Goal: Task Accomplishment & Management: Use online tool/utility

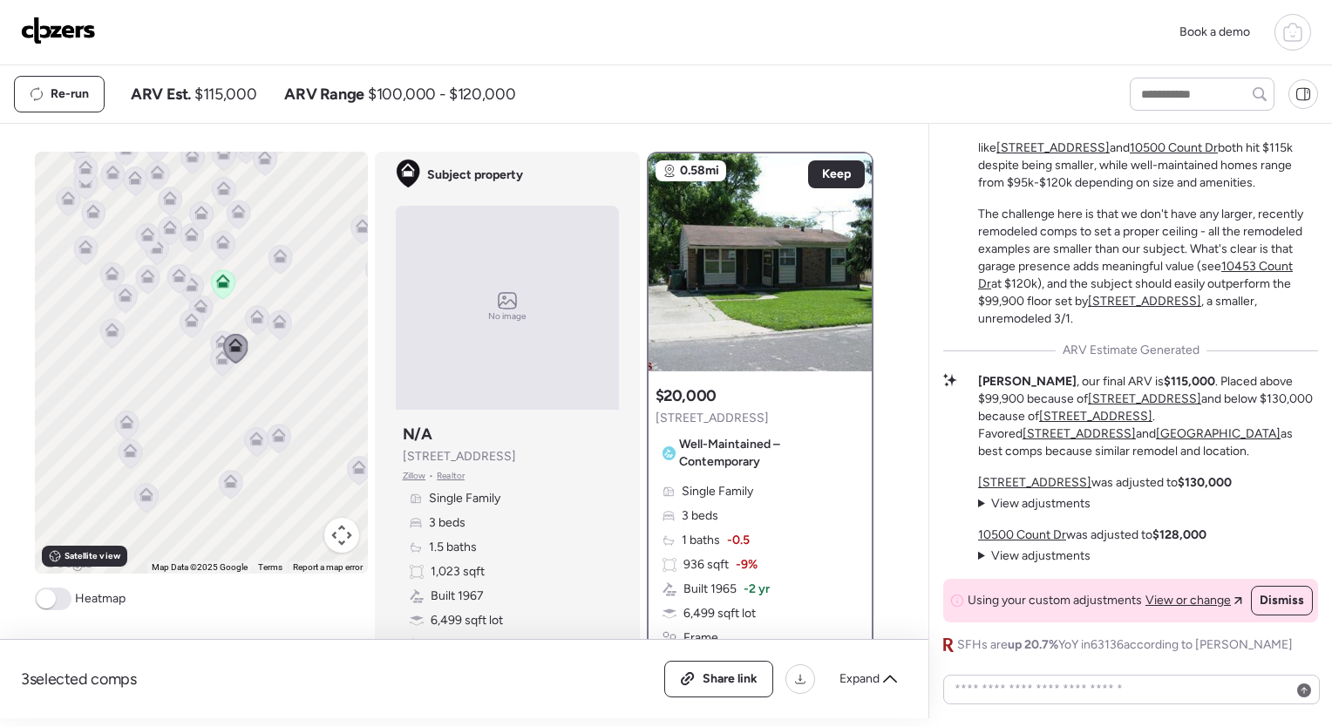
drag, startPoint x: 0, startPoint y: 0, endPoint x: 1287, endPoint y: 32, distance: 1287.7
click at [1287, 32] on icon at bounding box center [1292, 32] width 21 height 21
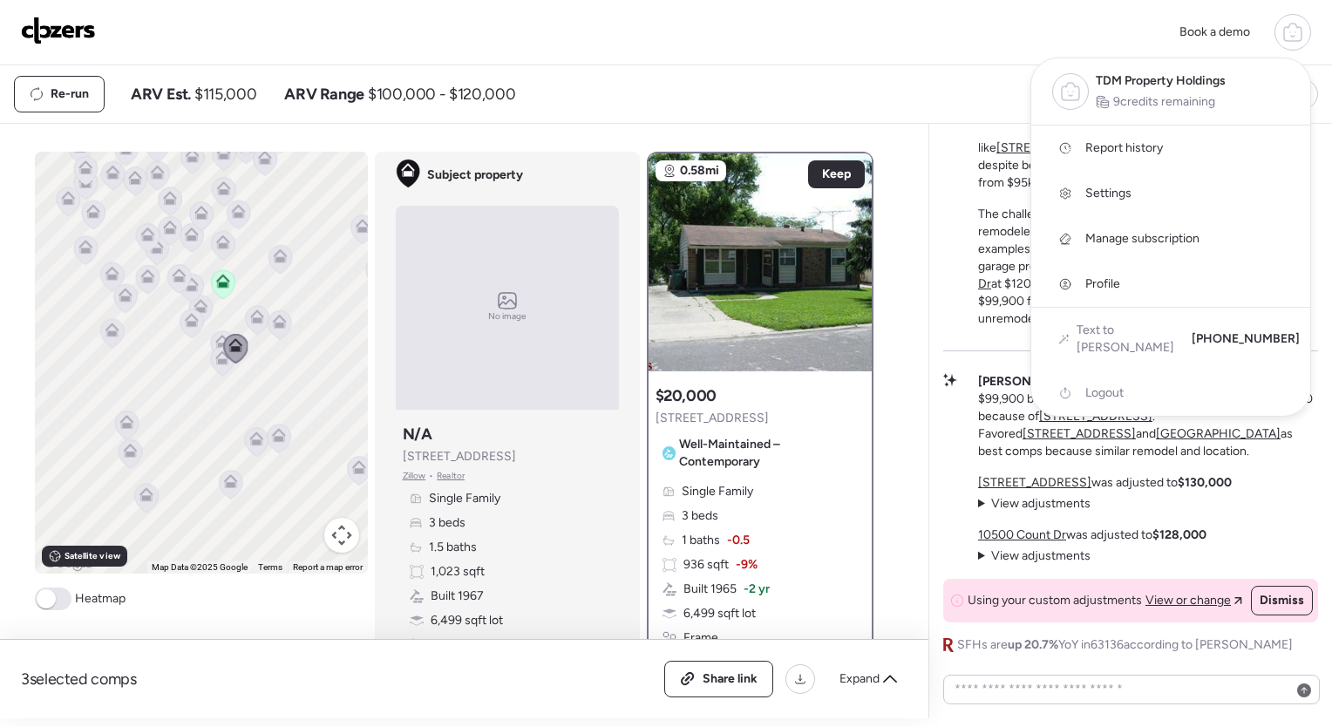
click at [1142, 145] on span "Report history" at bounding box center [1124, 147] width 78 height 17
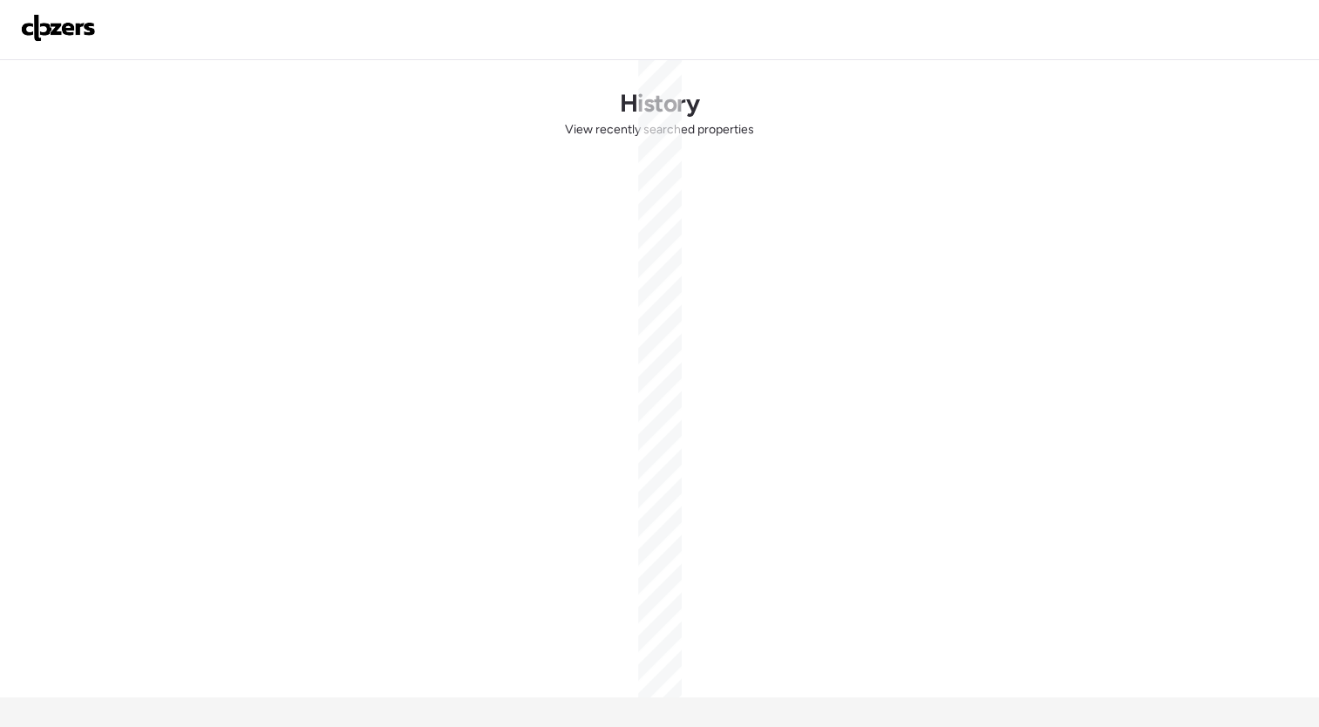
click at [1109, 144] on div "History View recently searched properties" at bounding box center [660, 378] width 1220 height 637
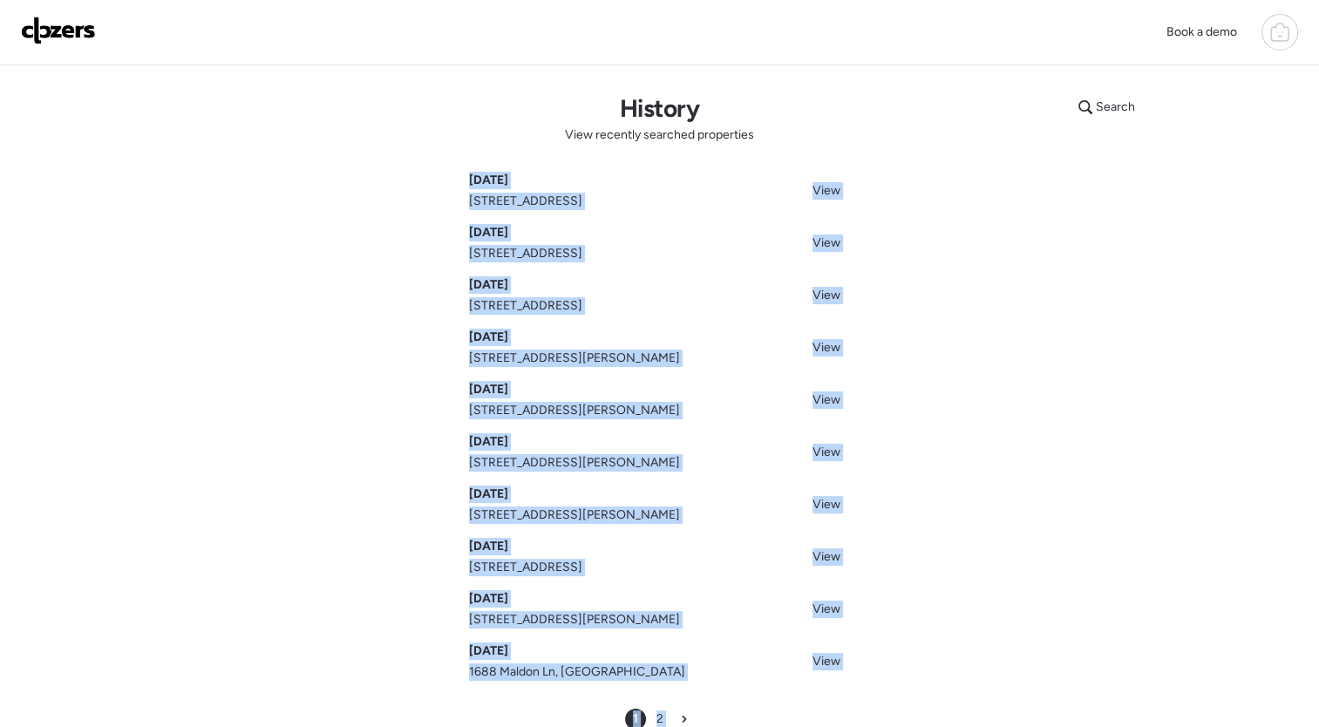
scroll to position [244, 0]
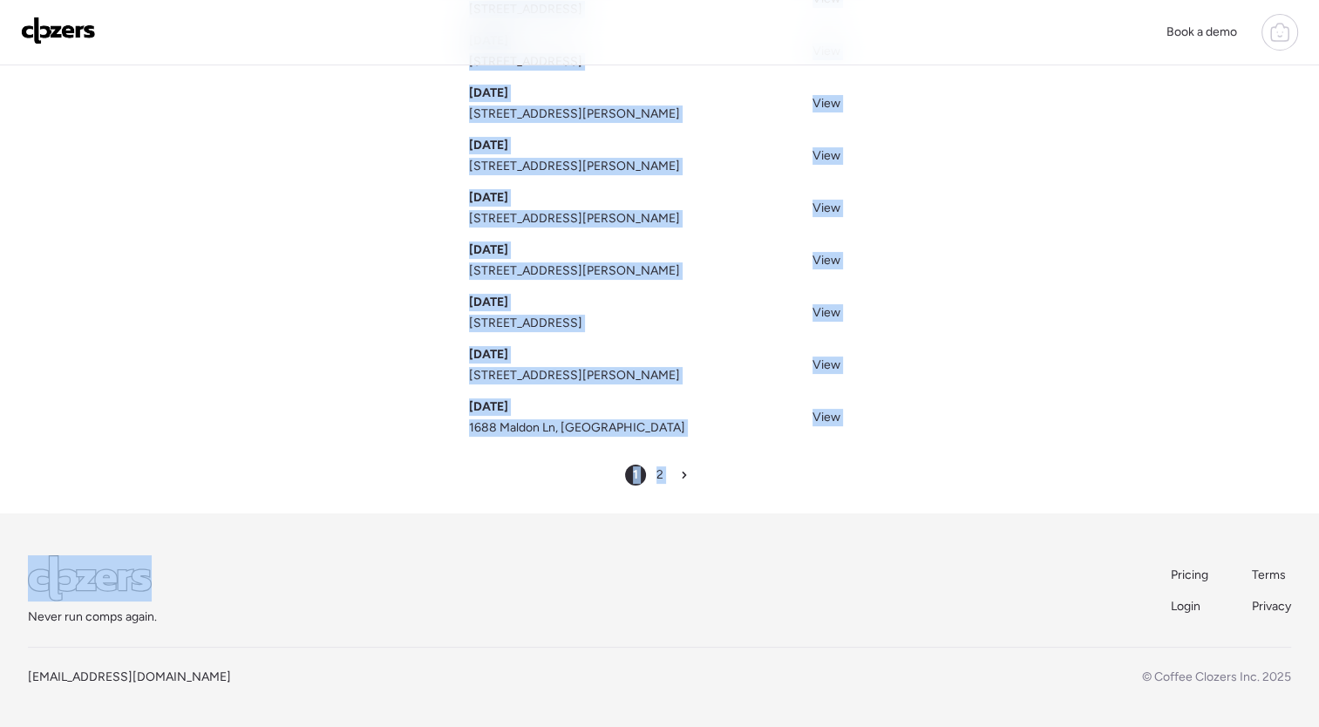
click at [1075, 249] on div "Search History View recently searched properties Sep 16, 2025 10437 Prince Dr, …" at bounding box center [660, 167] width 1220 height 692
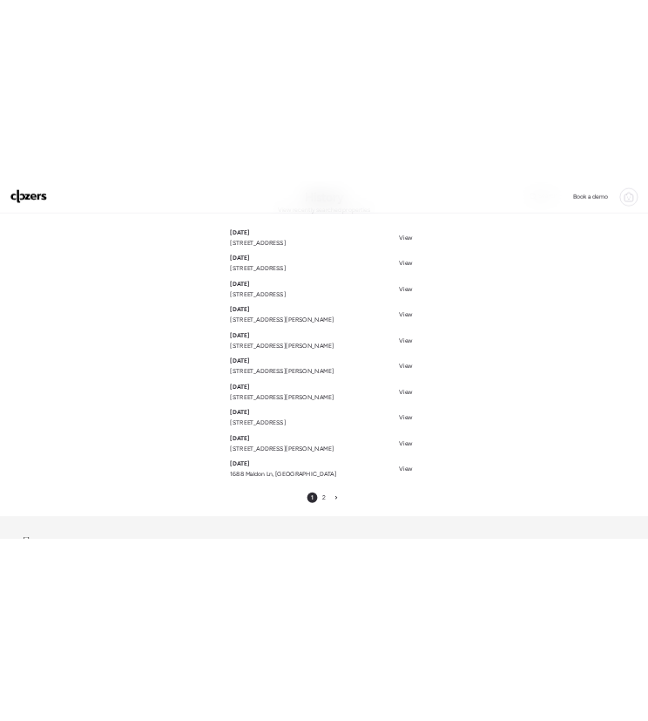
scroll to position [77, 0]
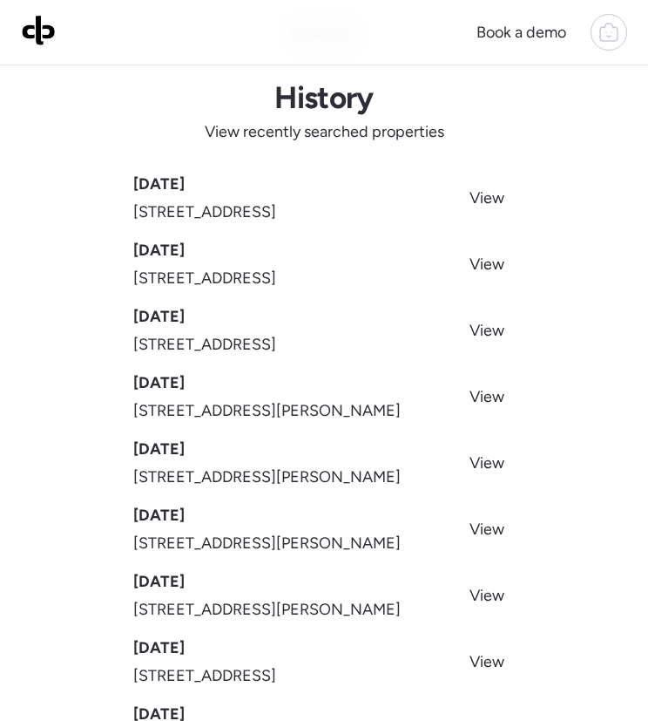
click at [276, 203] on span "10437 Prince Dr, Saint Louis, MO 63136" at bounding box center [204, 212] width 143 height 24
copy span "10437 Prince Dr, Saint Louis, MO 63136"
click at [246, 268] on span "6559 Marmaduke Ave, Saint Louis, MO 63139" at bounding box center [204, 278] width 143 height 24
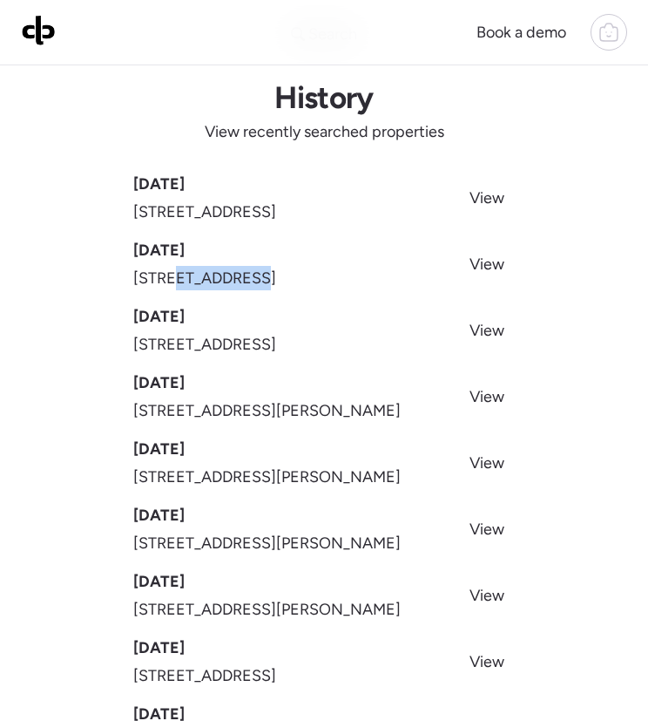
click at [246, 268] on span "6559 Marmaduke Ave, Saint Louis, MO 63139" at bounding box center [204, 278] width 143 height 24
copy span "6559 Marmaduke Ave, Saint Louis, MO 63139"
click at [276, 341] on span "2537 Clovermere Ct, Florissant, MO 63031" at bounding box center [204, 344] width 143 height 24
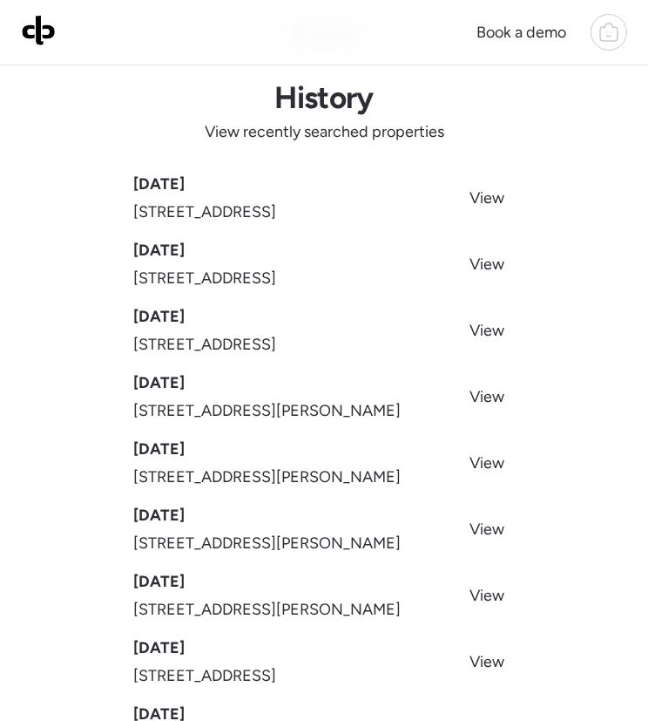
click at [276, 341] on span "2537 Clovermere Ct, Florissant, MO 63031" at bounding box center [204, 344] width 143 height 24
copy span "2537 Clovermere Ct, Florissant, MO 63031"
click at [303, 401] on span "2058 Hungerford Dr, Florissant, MO 63031" at bounding box center [267, 410] width 268 height 24
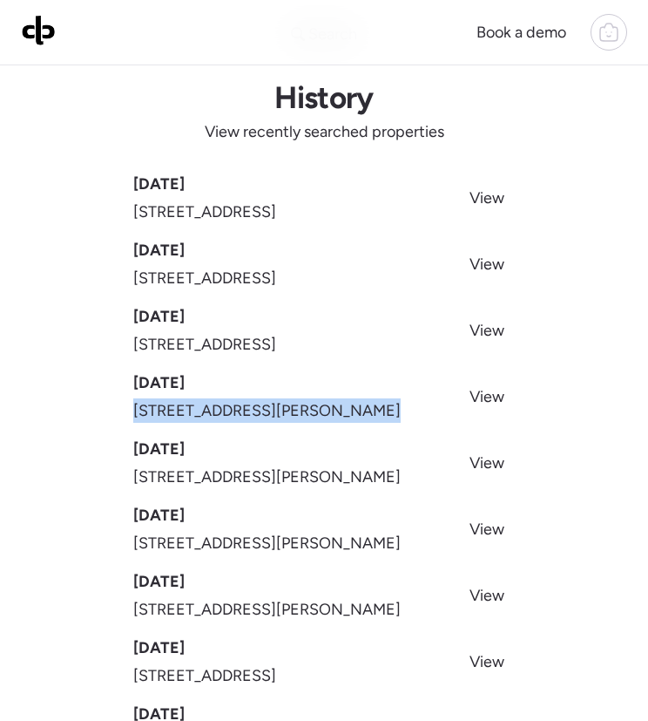
click at [303, 401] on span "2058 Hungerford Dr, Florissant, MO 63031" at bounding box center [267, 410] width 268 height 24
copy span "2058 Hungerford Dr, Florissant, MO 63031"
click at [340, 466] on span "408 Coppinger Dr, Saint Louis, MO 63135" at bounding box center [267, 477] width 268 height 24
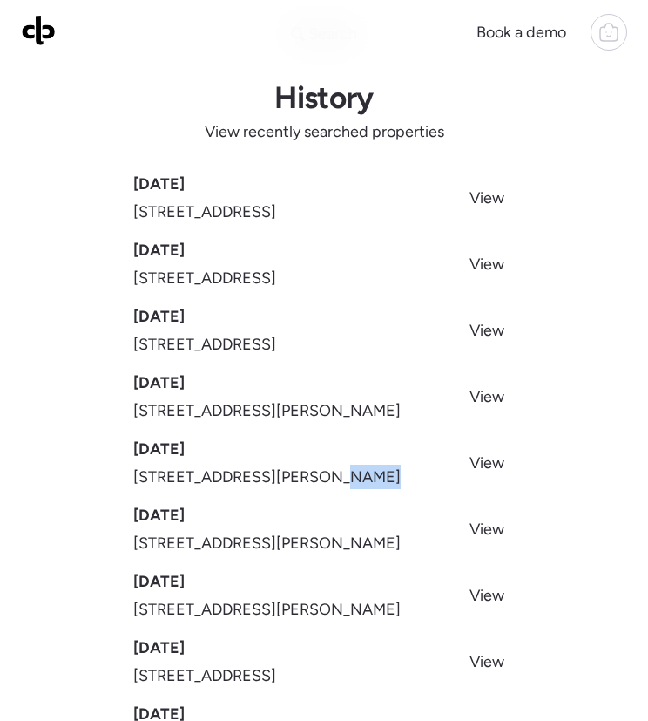
click at [340, 466] on span "408 Coppinger Dr, Saint Louis, MO 63135" at bounding box center [267, 477] width 268 height 24
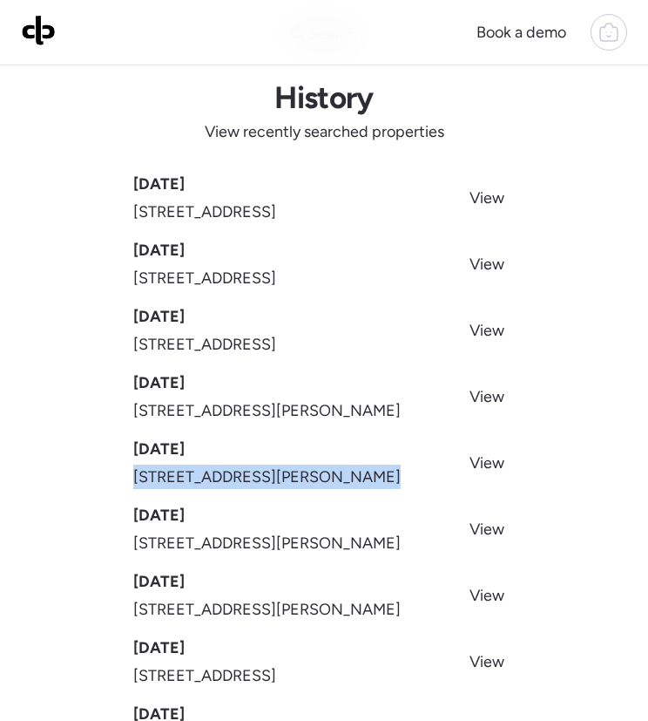
click at [340, 466] on span "408 Coppinger Dr, Saint Louis, MO 63135" at bounding box center [267, 477] width 268 height 24
copy span "408 Coppinger Dr, Saint Louis, MO 63135"
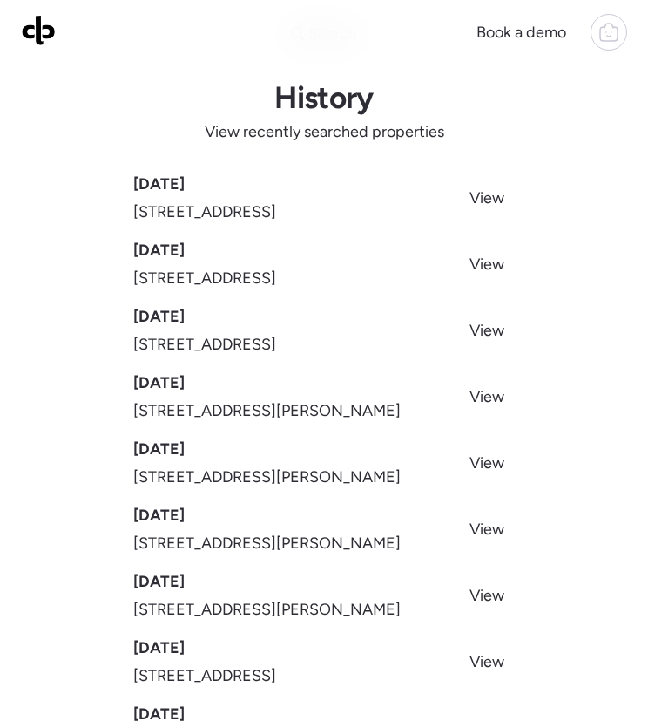
click at [261, 541] on span "10521 Earl Dr, Saint Louis, MO 63136" at bounding box center [267, 543] width 268 height 24
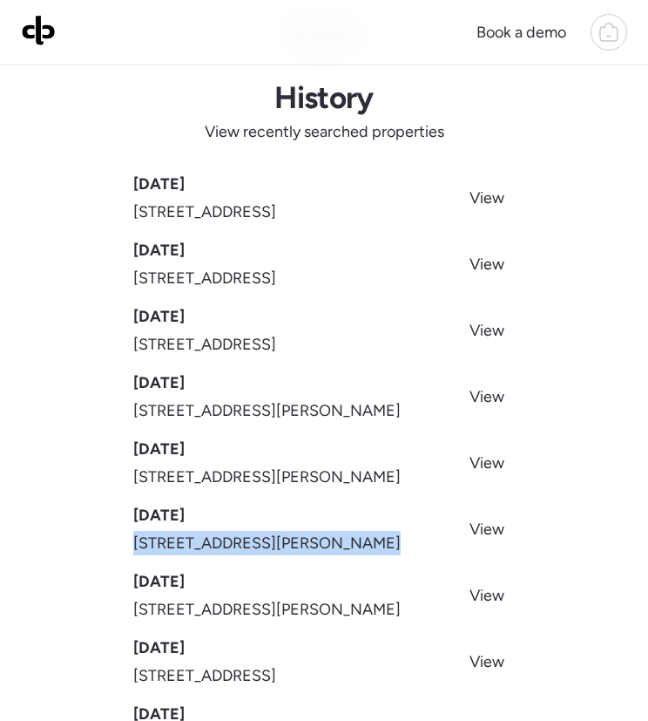
click at [261, 541] on span "10521 Earl Dr, Saint Louis, MO 63136" at bounding box center [267, 543] width 268 height 24
copy span "10521 Earl Dr, Saint Louis, MO 63136"
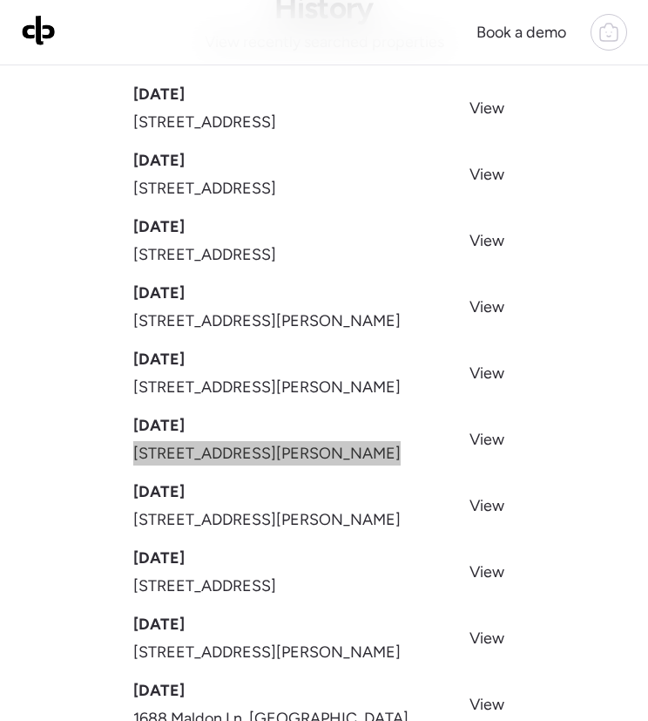
scroll to position [167, 0]
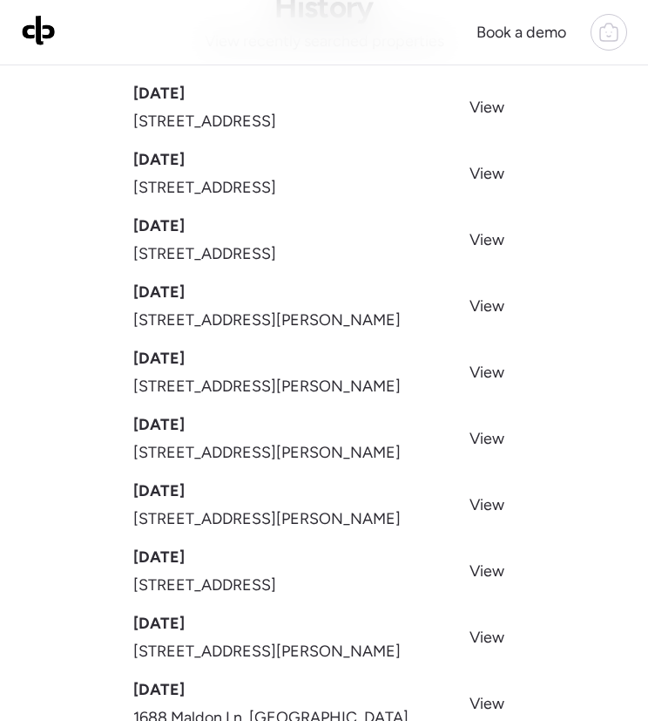
click at [341, 511] on span "7121 Curtis Ave, Saint Louis, MO 63133" at bounding box center [267, 518] width 268 height 24
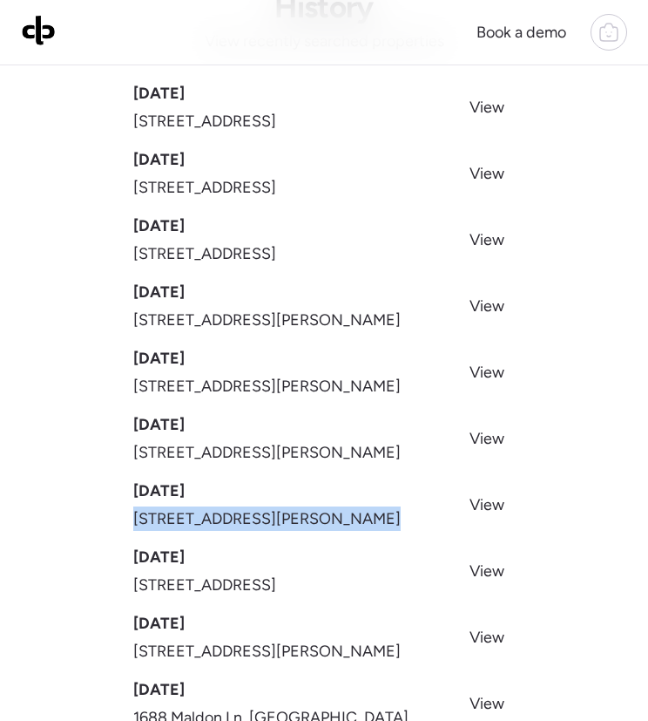
click at [341, 511] on span "7121 Curtis Ave, Saint Louis, MO 63133" at bounding box center [267, 518] width 268 height 24
copy span "7121 Curtis Ave, Saint Louis, MO 63133"
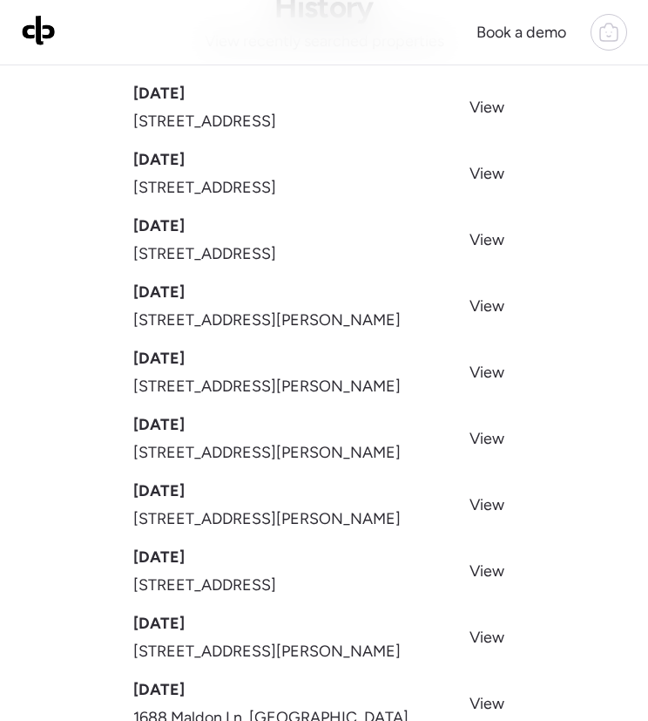
click at [272, 587] on span "325 Moule Dr, Florissant, MO 63031" at bounding box center [204, 585] width 143 height 24
copy span "325 Moule Dr, Florissant, MO 63031"
click at [349, 642] on span "9115 Jonmar Ct, Saint Louis, MO 63123" at bounding box center [267, 651] width 268 height 24
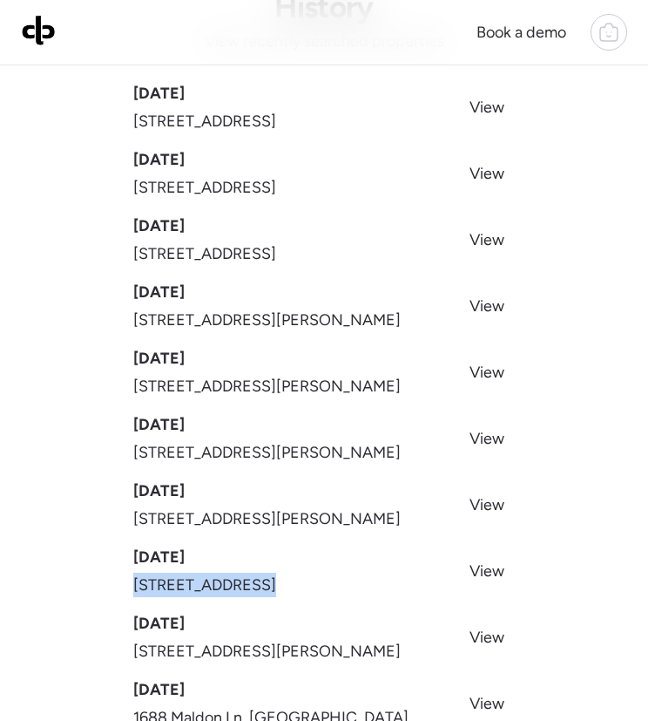
click at [349, 642] on span "9115 Jonmar Ct, Saint Louis, MO 63123" at bounding box center [267, 651] width 268 height 24
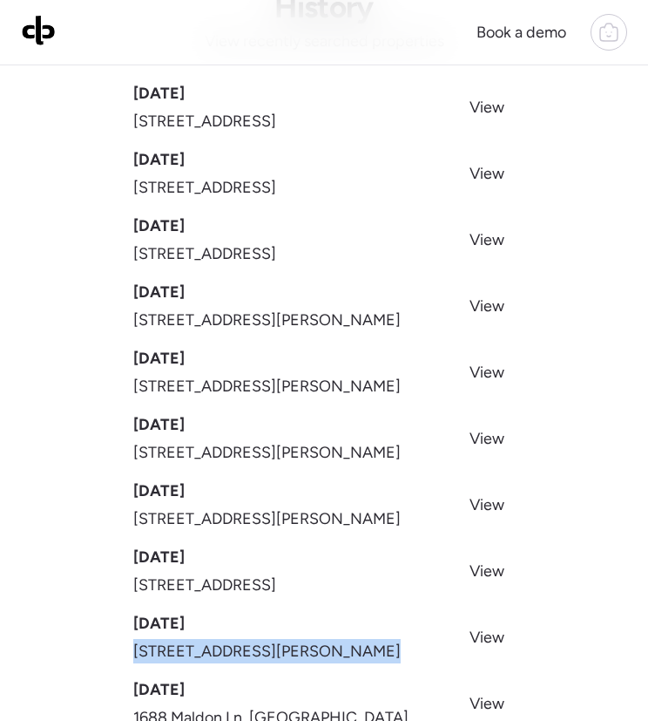
click at [349, 642] on span "9115 Jonmar Ct, Saint Louis, MO 63123" at bounding box center [267, 651] width 268 height 24
copy span "9115 Jonmar Ct, Saint Louis, MO 63123"
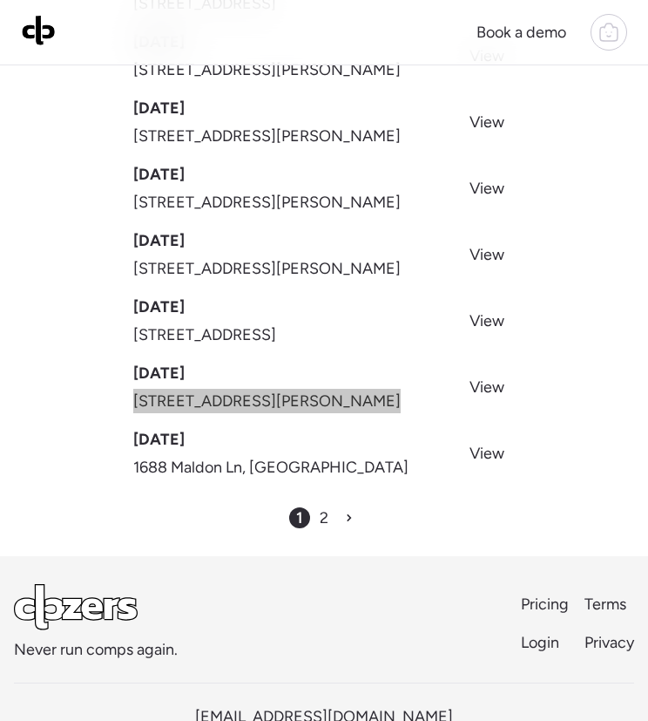
scroll to position [418, 0]
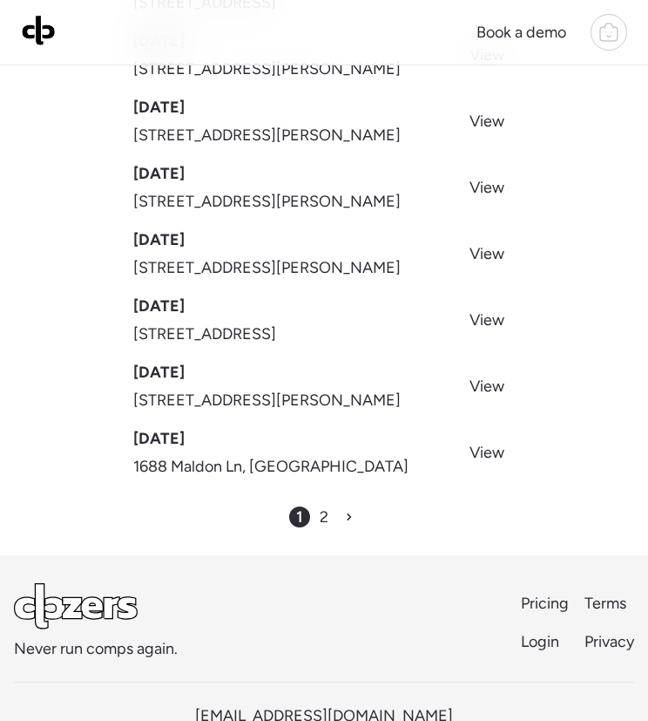
click at [333, 464] on span "1688 Maldon Ln, Saint Louis, MO 63136" at bounding box center [270, 466] width 275 height 24
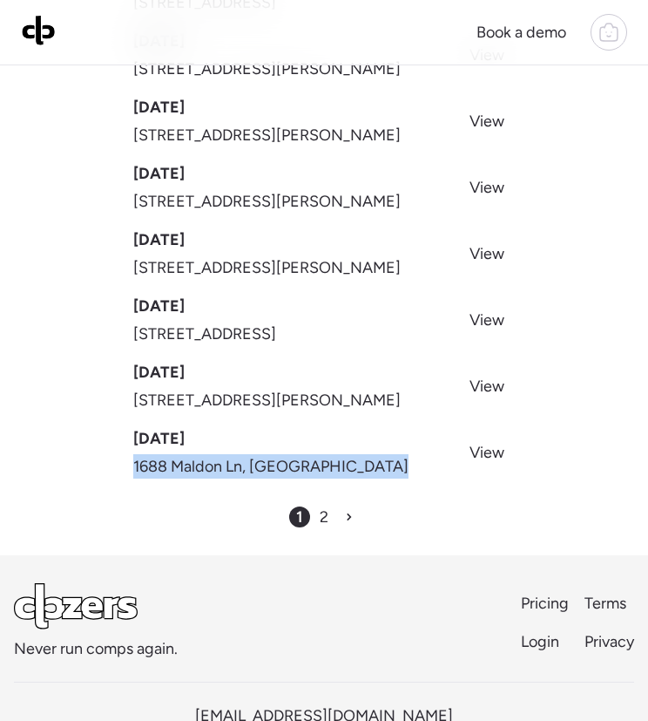
click at [333, 464] on span "1688 Maldon Ln, Saint Louis, MO 63136" at bounding box center [270, 466] width 275 height 24
copy span "1688 Maldon Ln, Saint Louis, MO 63136"
click at [359, 466] on span "1688 Maldon Ln, Saint Louis, MO 63136" at bounding box center [270, 466] width 275 height 24
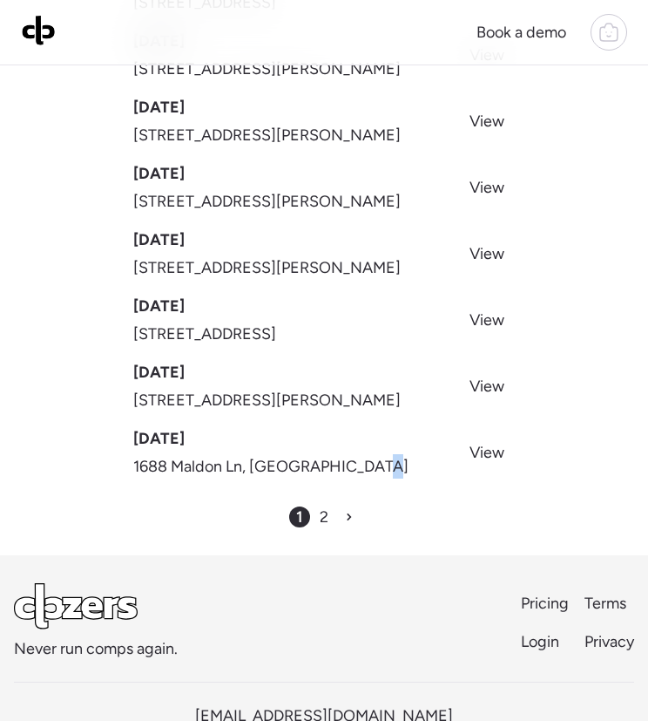
click at [359, 466] on span "1688 Maldon Ln, Saint Louis, MO 63136" at bounding box center [270, 466] width 275 height 24
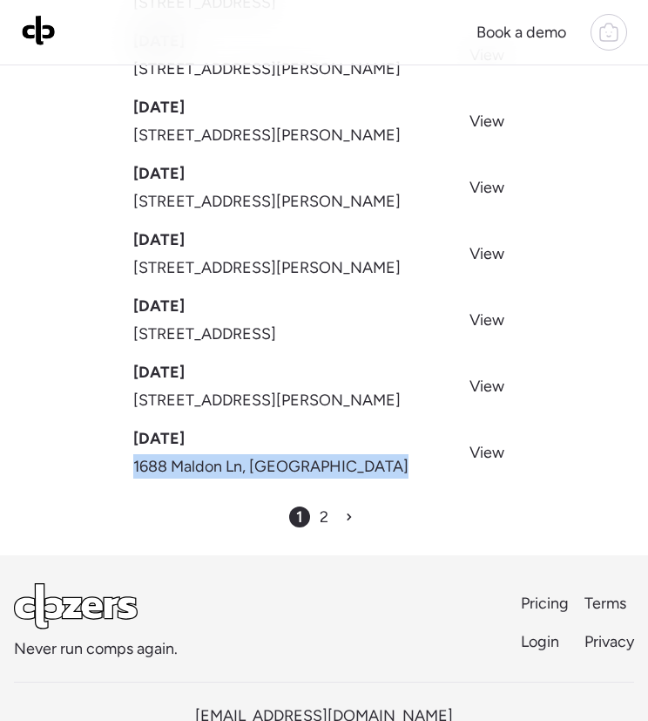
click at [359, 466] on span "1688 Maldon Ln, Saint Louis, MO 63136" at bounding box center [270, 466] width 275 height 24
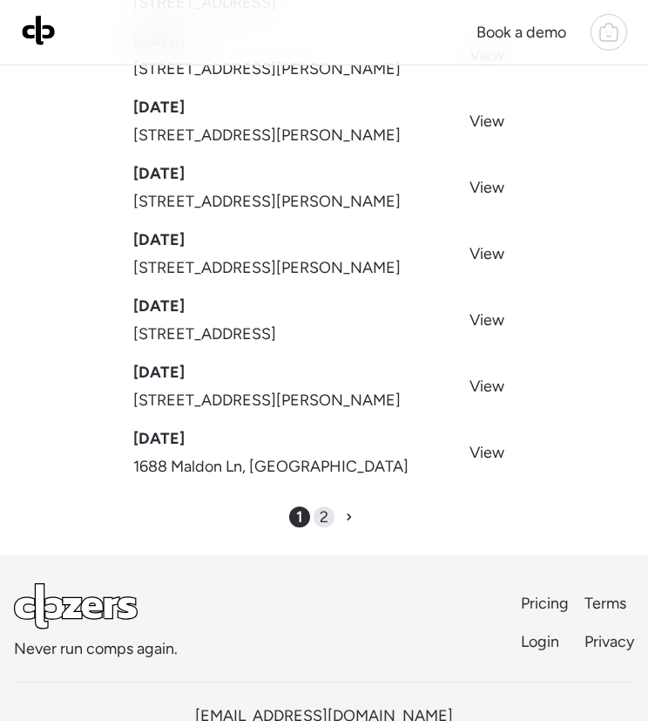
click at [331, 515] on div "2" at bounding box center [324, 516] width 21 height 21
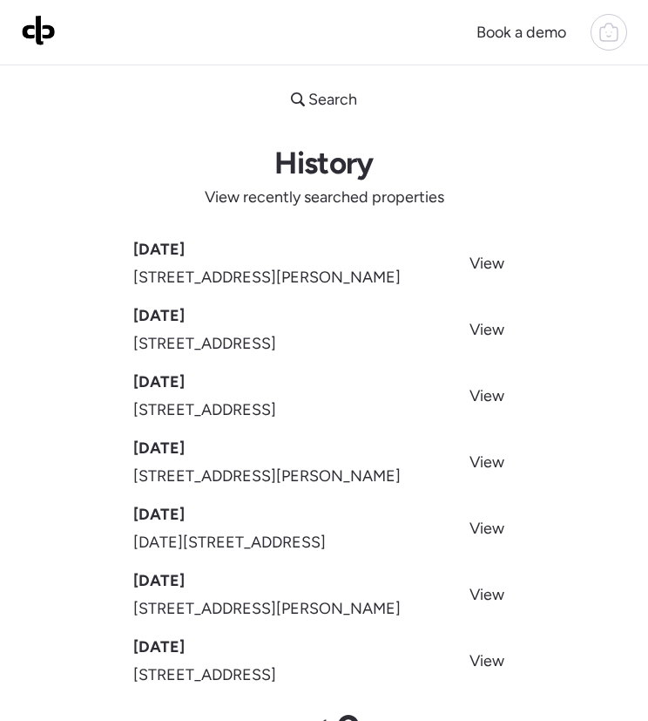
scroll to position [8, 0]
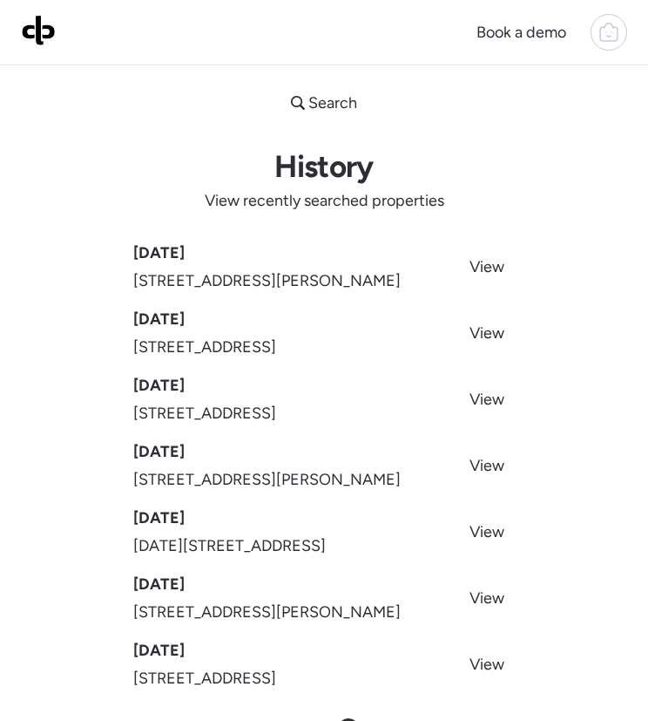
click at [324, 271] on span "1046 Marshall Ave, Saint Louis, MO 63119" at bounding box center [267, 280] width 268 height 24
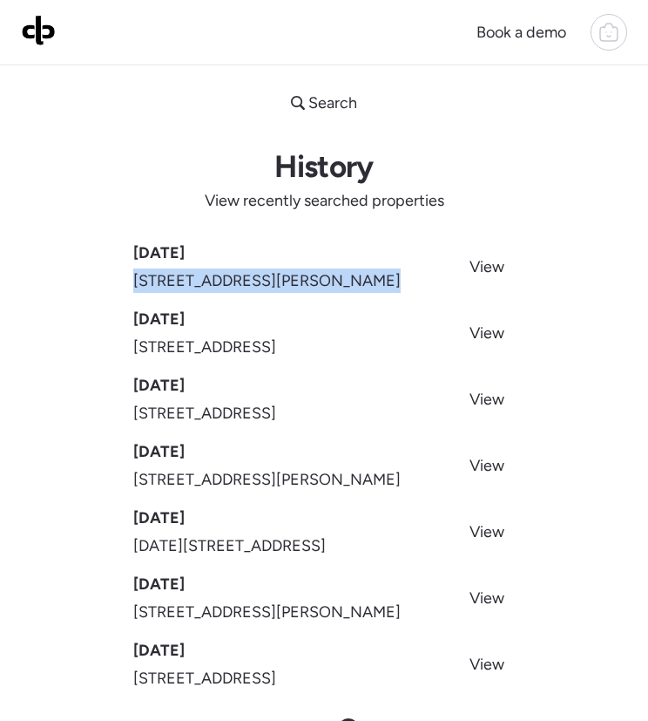
click at [324, 271] on span "1046 Marshall Ave, Saint Louis, MO 63119" at bounding box center [267, 280] width 268 height 24
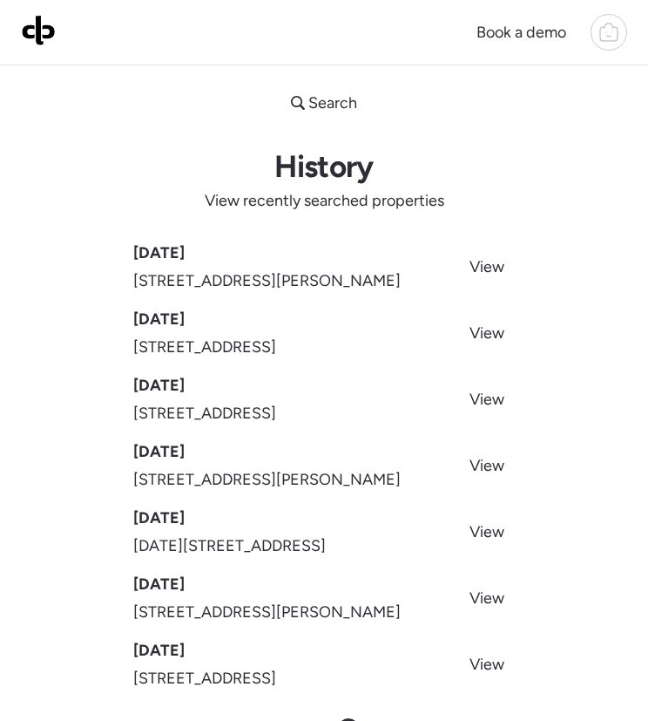
click at [276, 337] on span "7421 Pleaseway Dr, Saint Louis, MO 63136" at bounding box center [204, 347] width 143 height 24
click at [276, 403] on span "2932 Sherwood Dr, Florissant, MO 63031" at bounding box center [204, 413] width 143 height 24
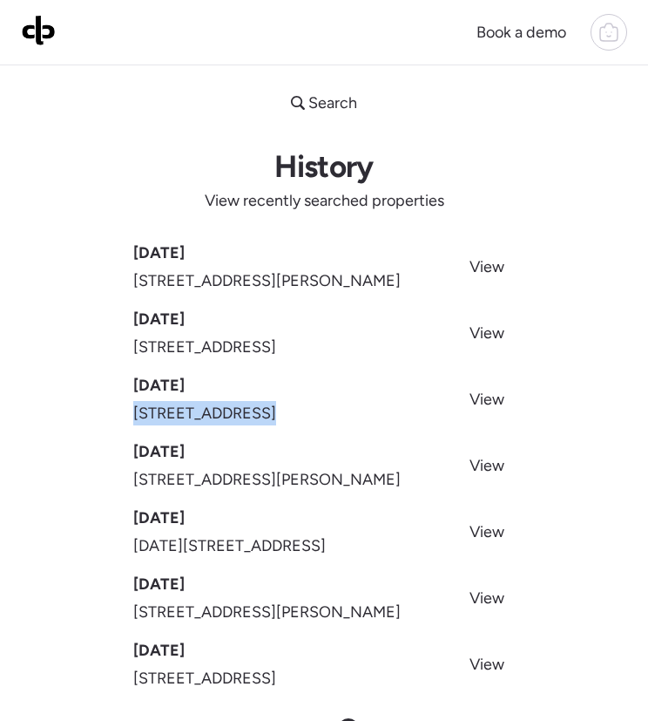
click at [276, 403] on span "2932 Sherwood Dr, Florissant, MO 63031" at bounding box center [204, 413] width 143 height 24
click at [366, 494] on div "Sep 11, 2025 1046 Marshall Ave, Saint Louis, MO 63119 View Sep 11, 2025 7421 Pl…" at bounding box center [324, 466] width 382 height 450
click at [383, 476] on span "1365 Switzer Ave, Saint Louis, MO 63147" at bounding box center [267, 479] width 268 height 24
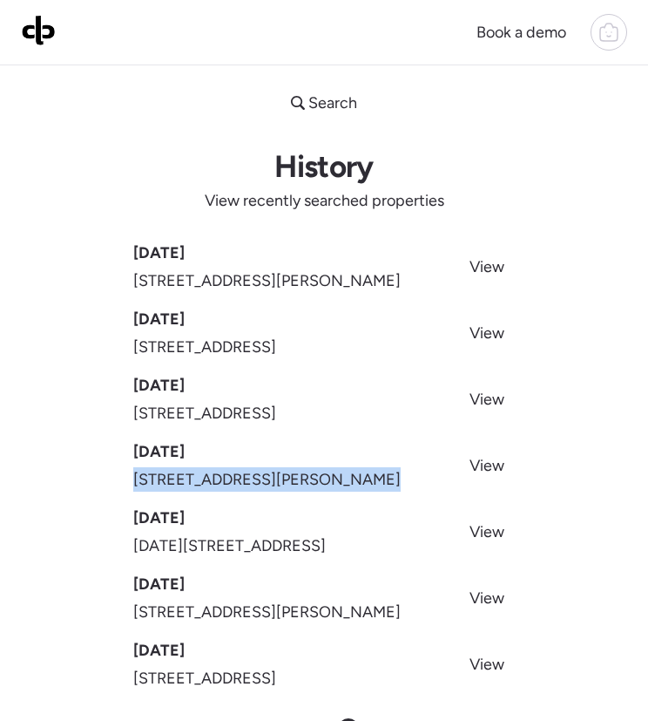
click at [383, 476] on span "1365 Switzer Ave, Saint Louis, MO 63147" at bounding box center [267, 479] width 268 height 24
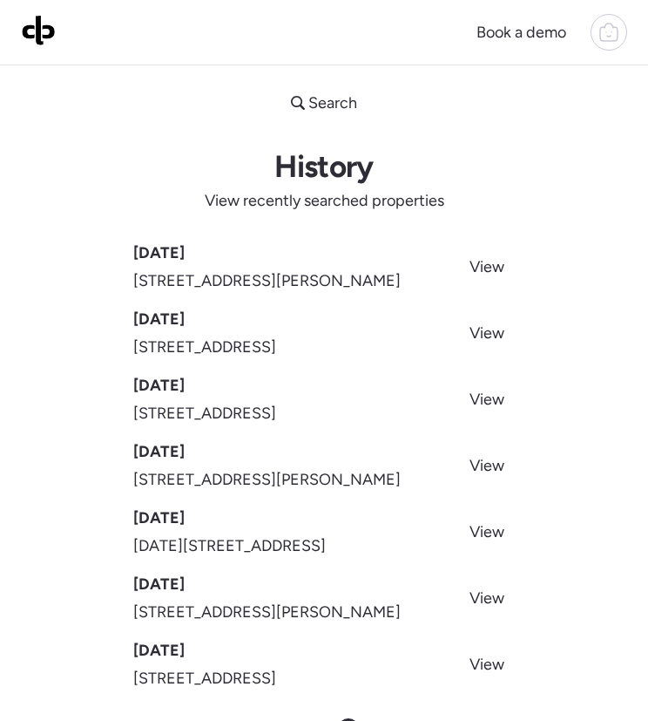
click at [326, 541] on span "1165 June Ave, Saint Louis, MO 63138" at bounding box center [229, 545] width 193 height 24
click at [323, 605] on span "23 Melody Ln S, Saint Charles, MO 63303" at bounding box center [267, 612] width 268 height 24
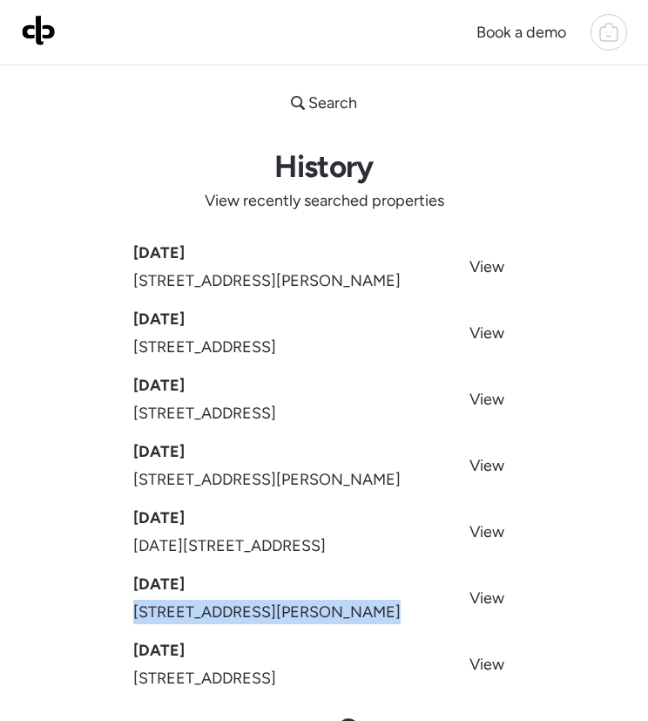
click at [323, 605] on span "23 Melody Ln S, Saint Charles, MO 63303" at bounding box center [267, 612] width 268 height 24
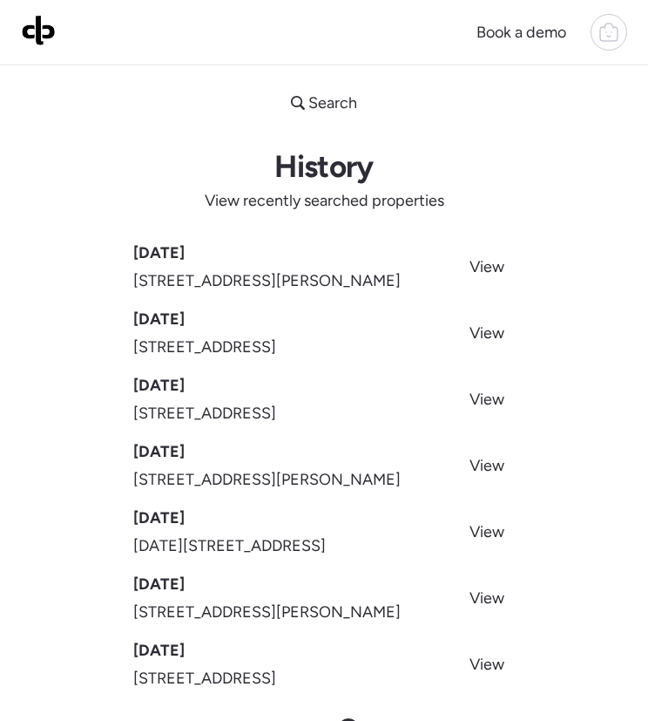
click at [276, 686] on span "3855 Kingsland Ct, Saint Louis, MO 63116" at bounding box center [204, 678] width 143 height 24
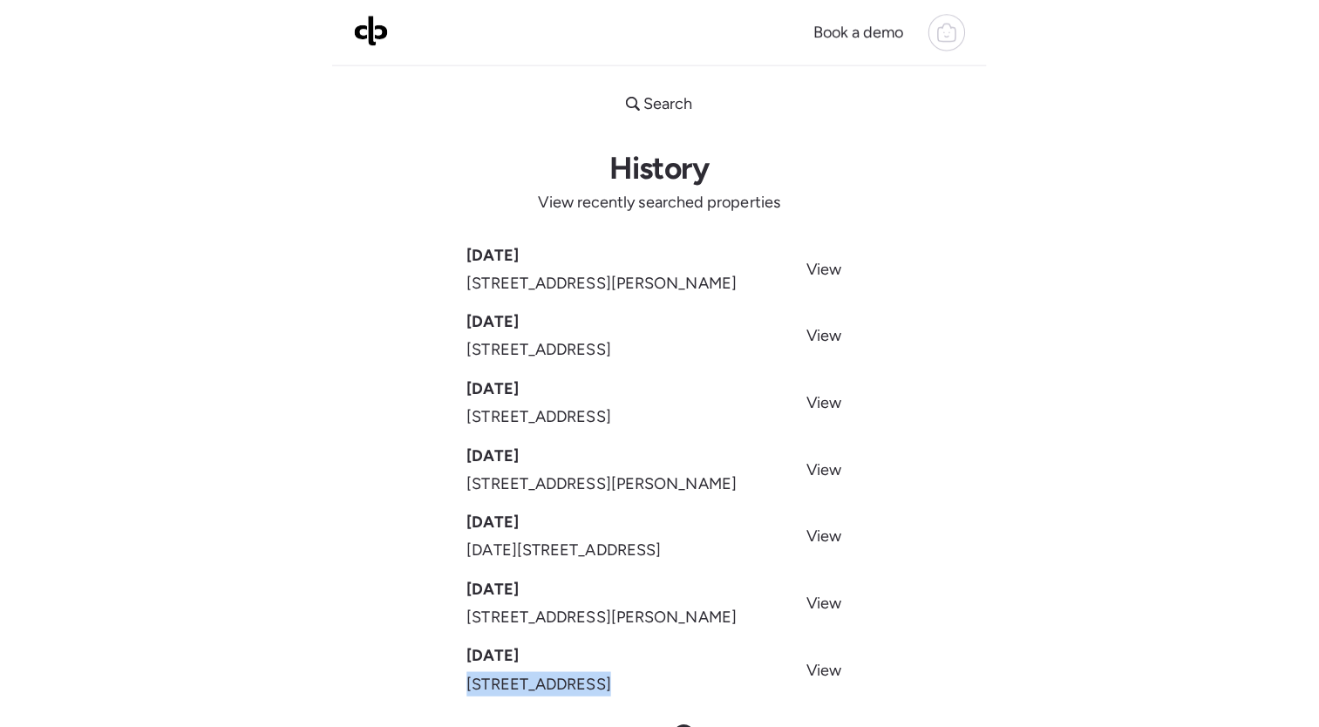
scroll to position [0, 0]
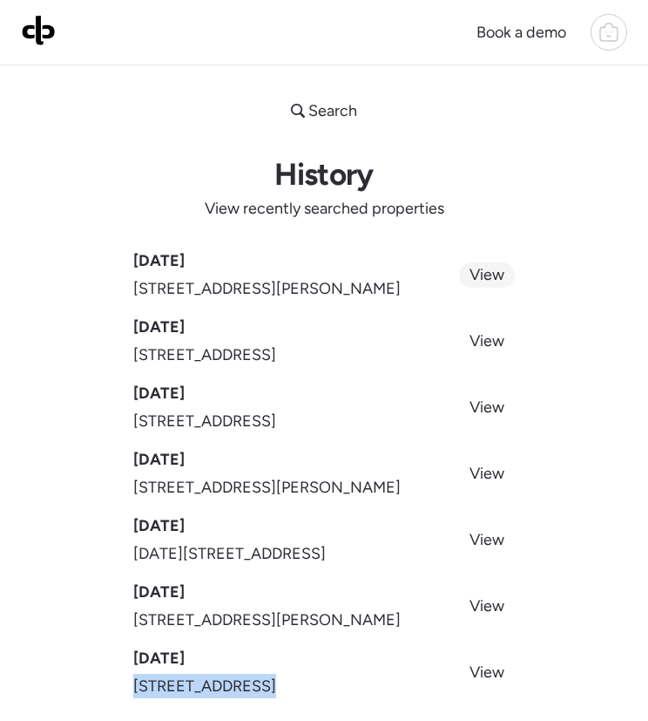
click at [506, 279] on link "View" at bounding box center [487, 274] width 56 height 25
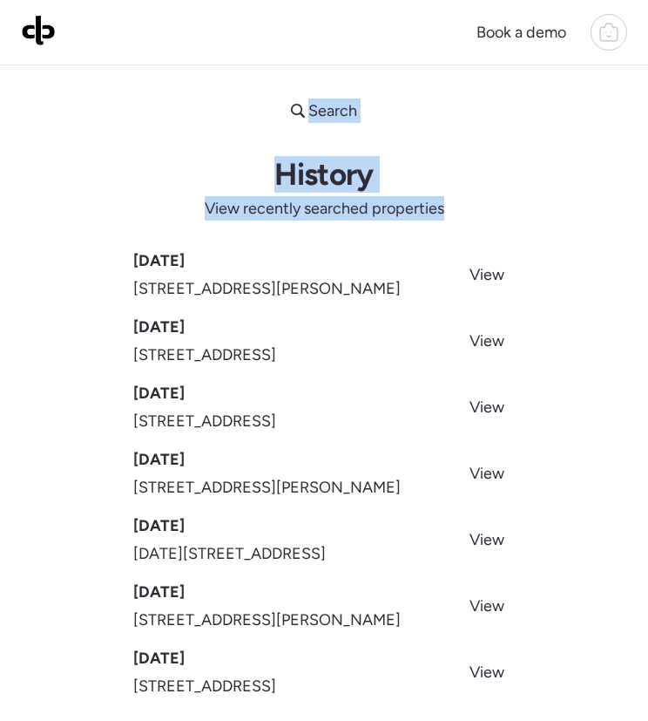
drag, startPoint x: 484, startPoint y: 107, endPoint x: 610, endPoint y: 24, distance: 151.1
click at [610, 24] on div "Book a demo Search History View recently searched properties Sep 11, 2025 1046 …" at bounding box center [324, 503] width 648 height 1007
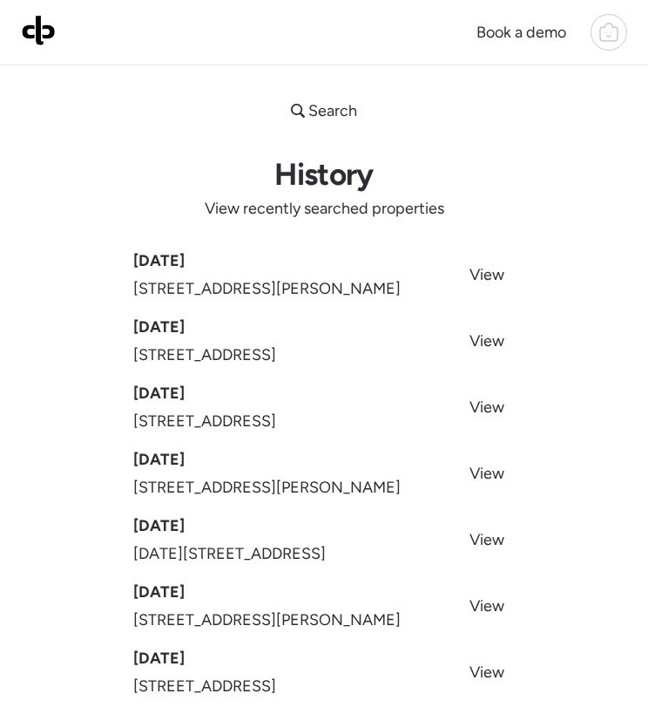
click at [610, 24] on icon at bounding box center [609, 32] width 21 height 21
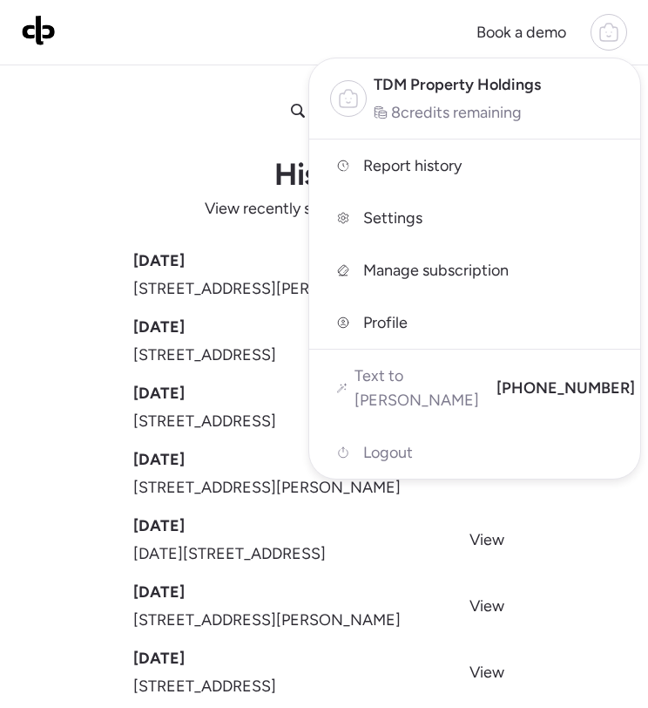
click at [76, 200] on div at bounding box center [324, 305] width 648 height 708
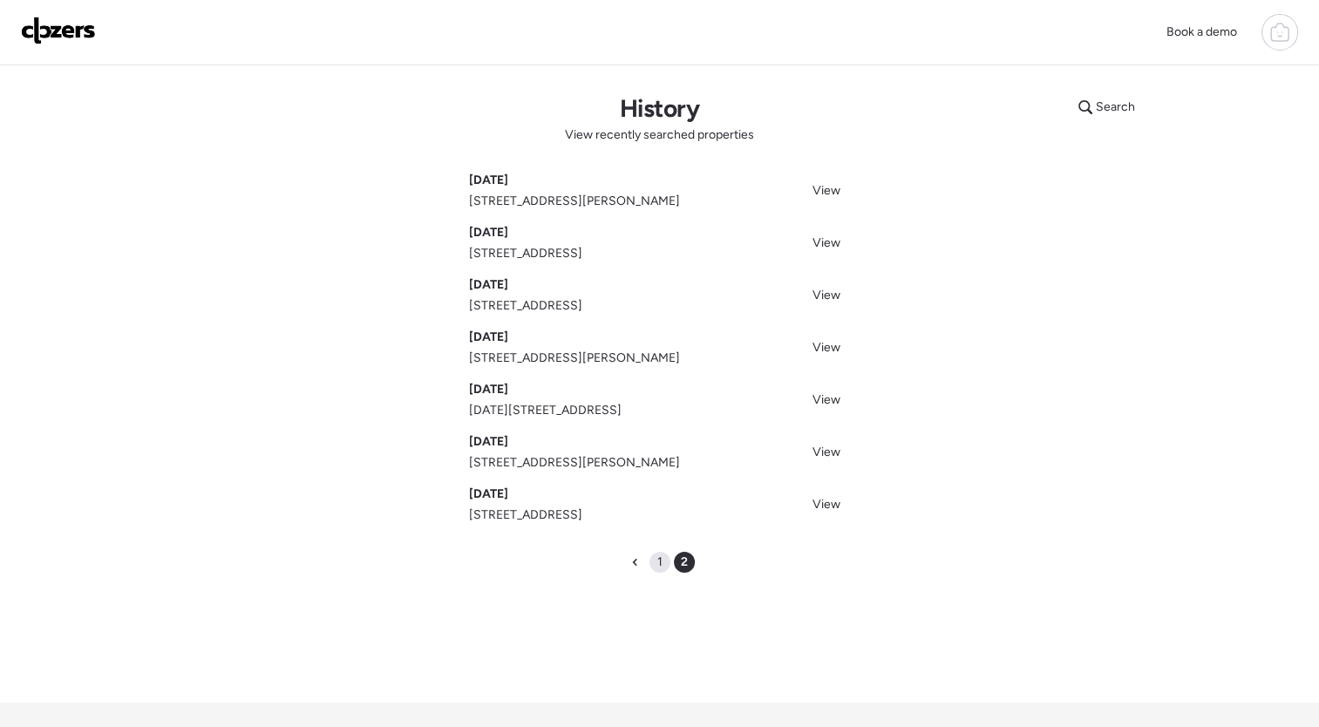
click at [655, 563] on div "1" at bounding box center [659, 562] width 21 height 21
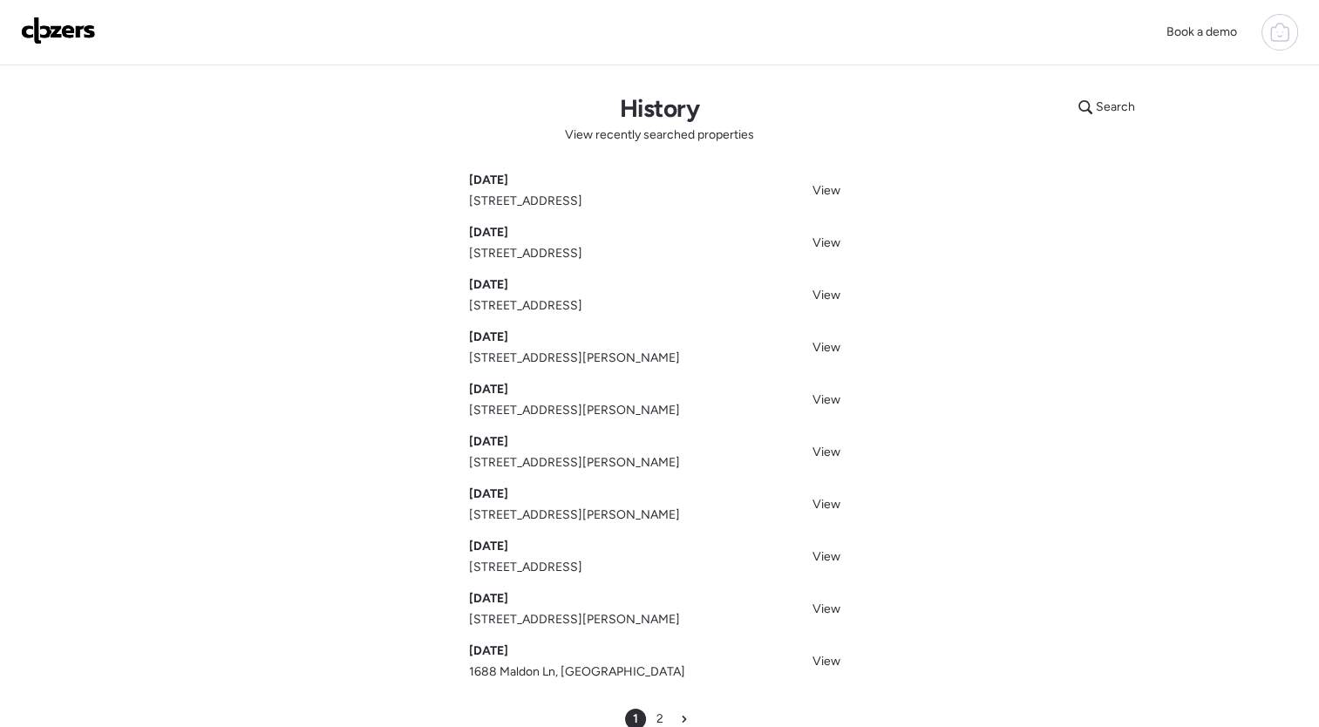
click at [582, 201] on span "10437 Prince Dr, Saint Louis, MO 63136" at bounding box center [525, 201] width 113 height 17
drag, startPoint x: 605, startPoint y: 201, endPoint x: 589, endPoint y: 159, distance: 45.5
click at [589, 159] on div "Search History View recently searched properties Sep 16, 2025 10437 Prince Dr, …" at bounding box center [660, 411] width 1220 height 692
